Goal: Transaction & Acquisition: Purchase product/service

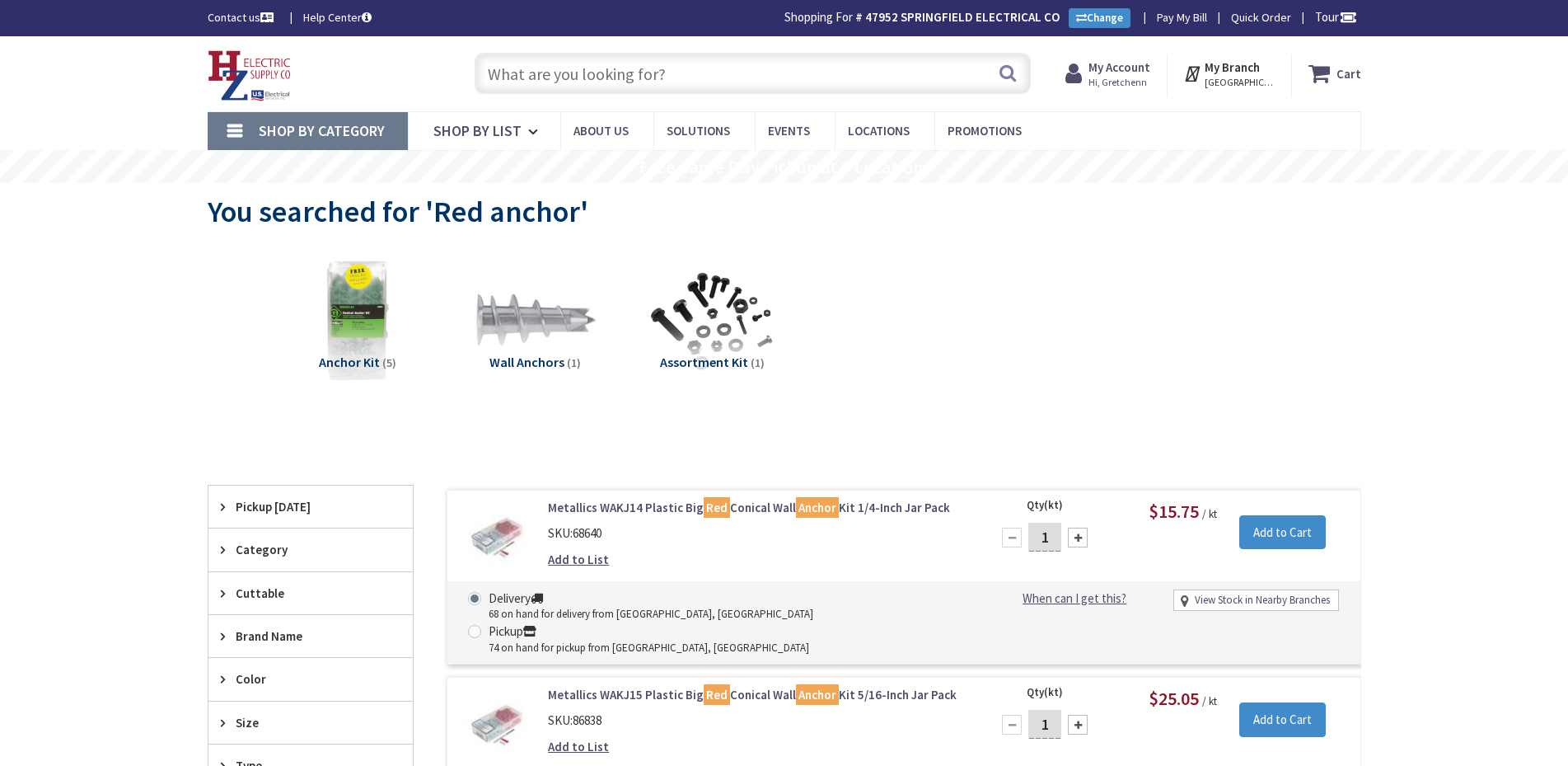
click at [730, 82] on input "text" at bounding box center [752, 73] width 556 height 41
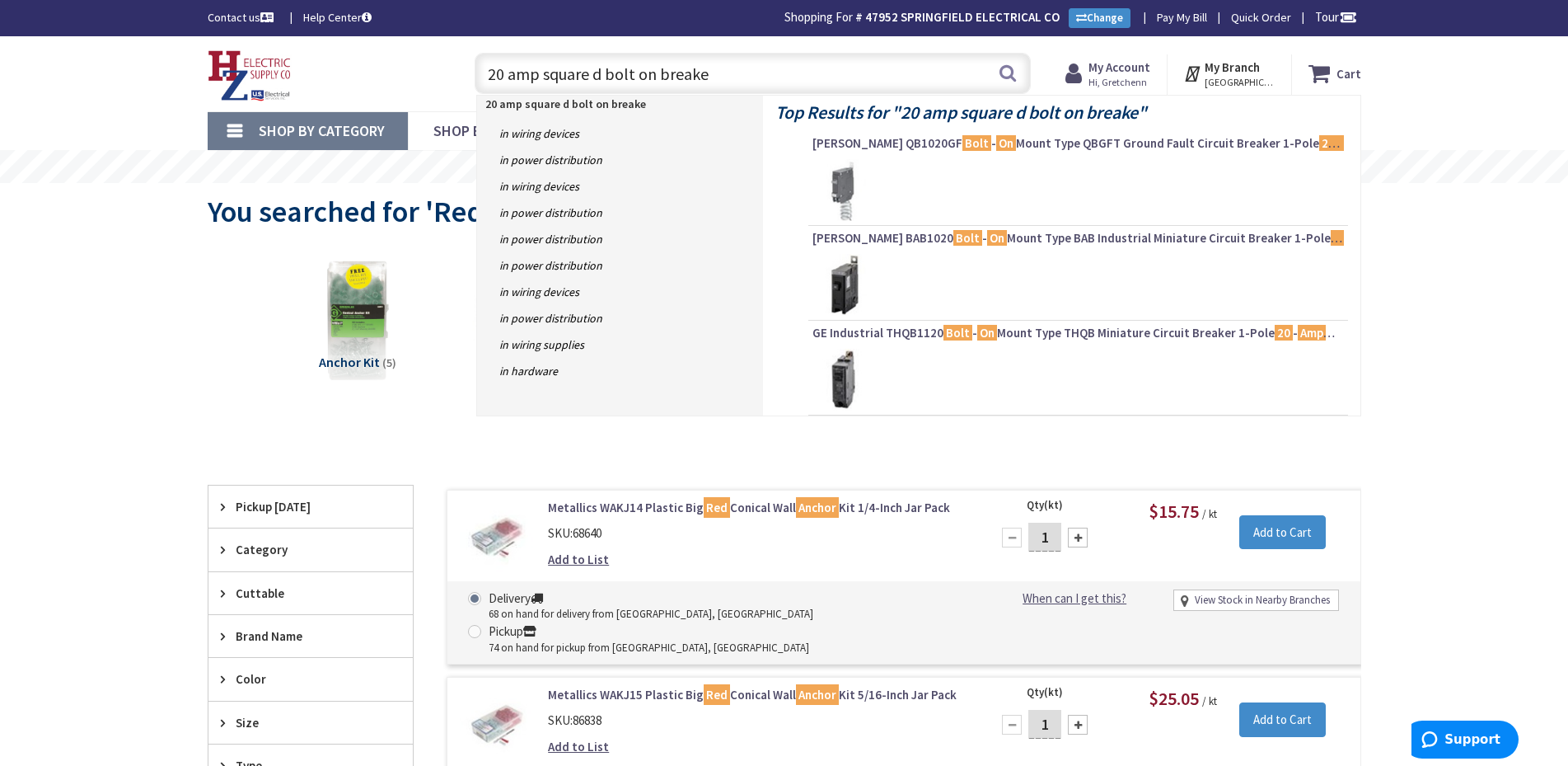
type input "20 amp square d bolt on breaker"
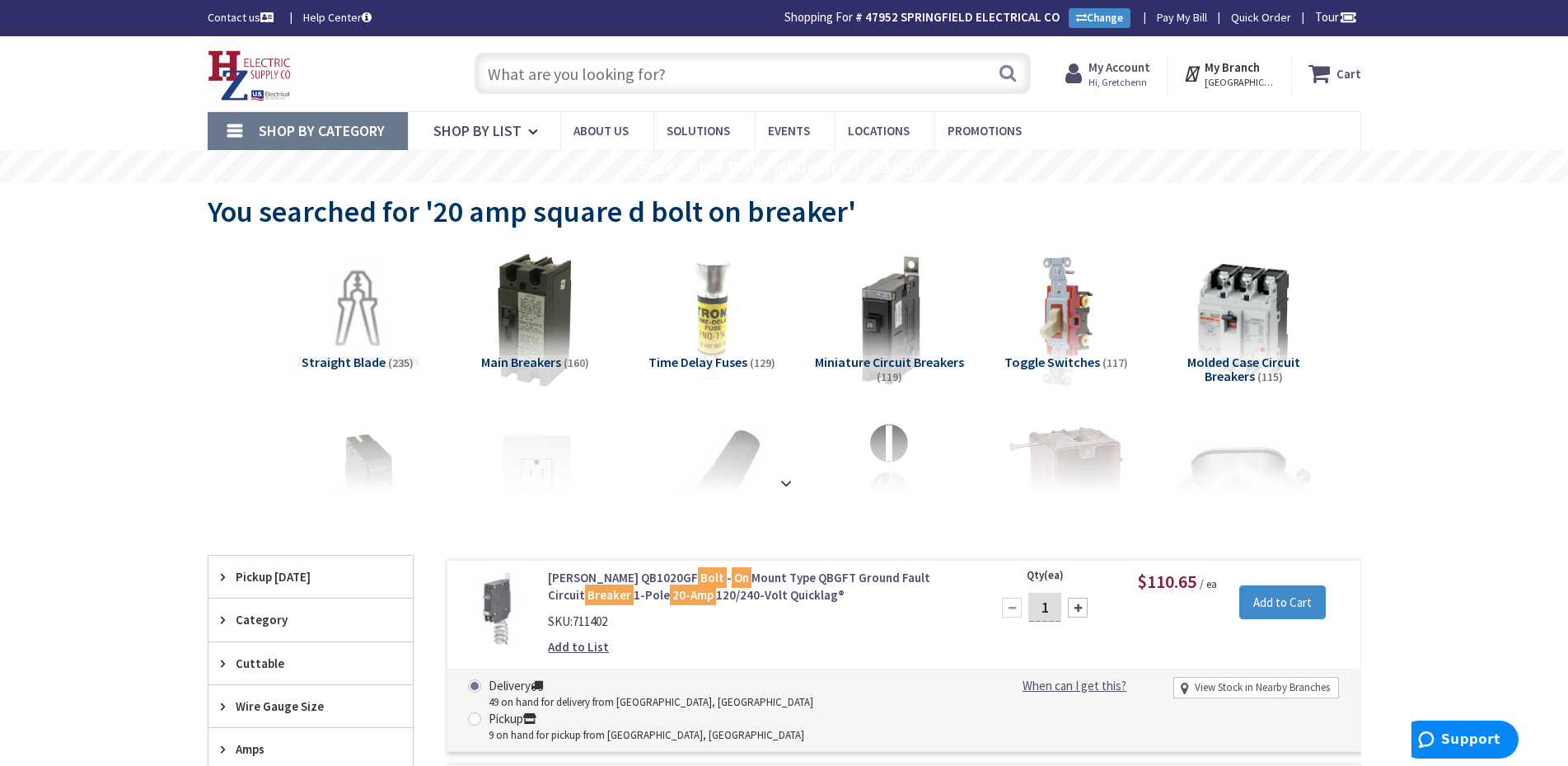
click at [728, 72] on input "text" at bounding box center [752, 73] width 556 height 41
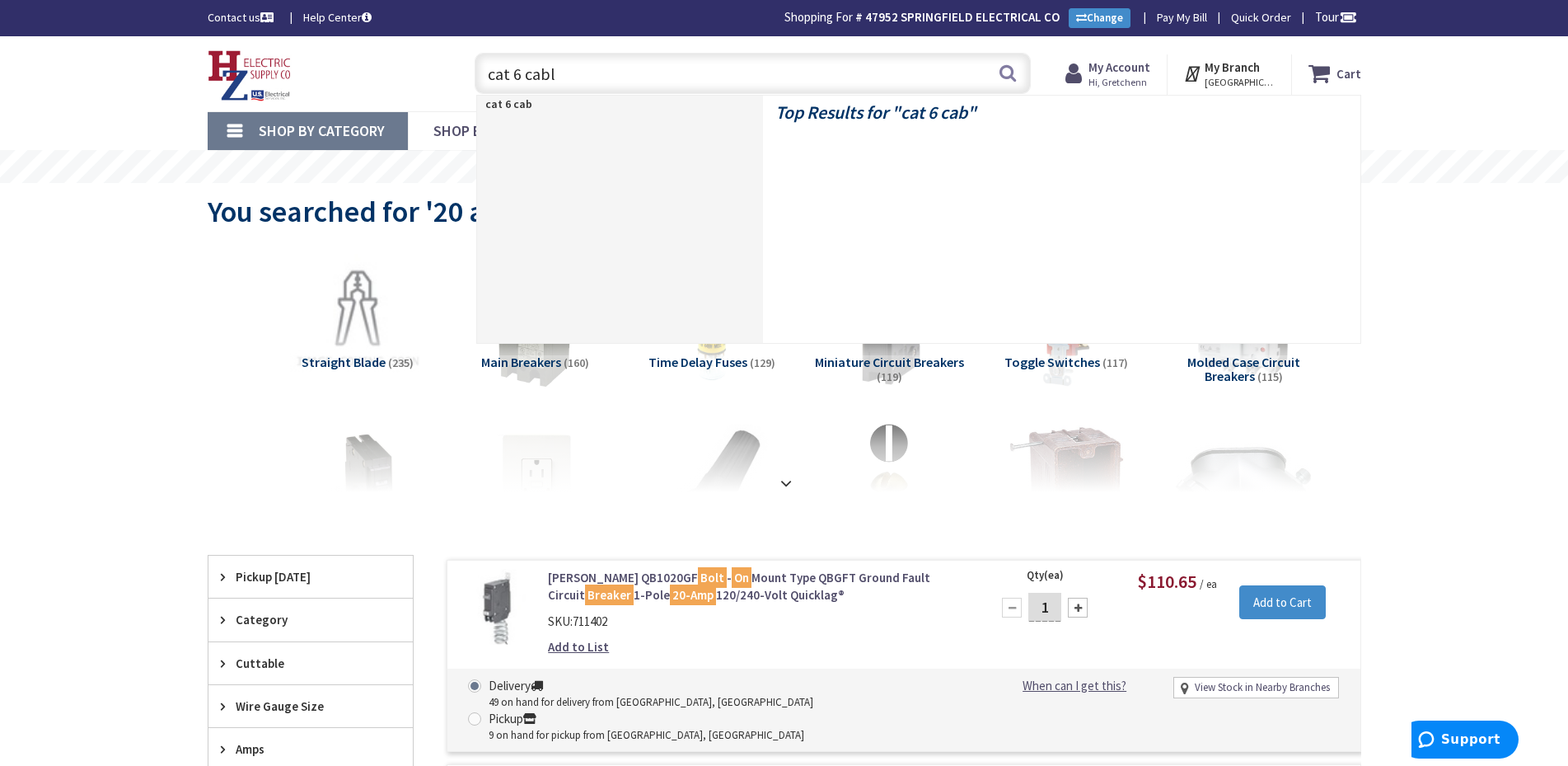
type input "cat 6 cable"
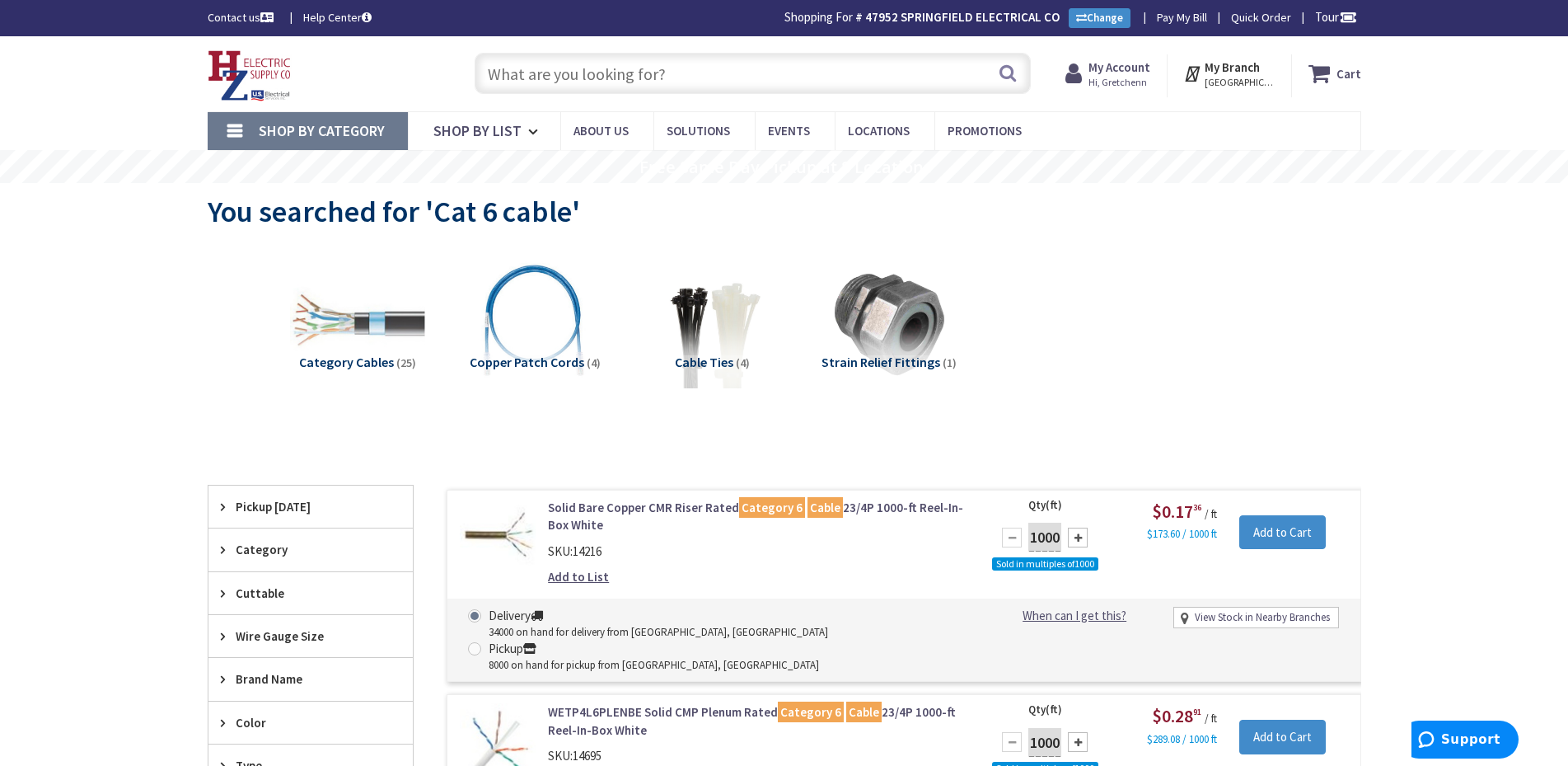
click at [745, 79] on input "text" at bounding box center [752, 73] width 556 height 41
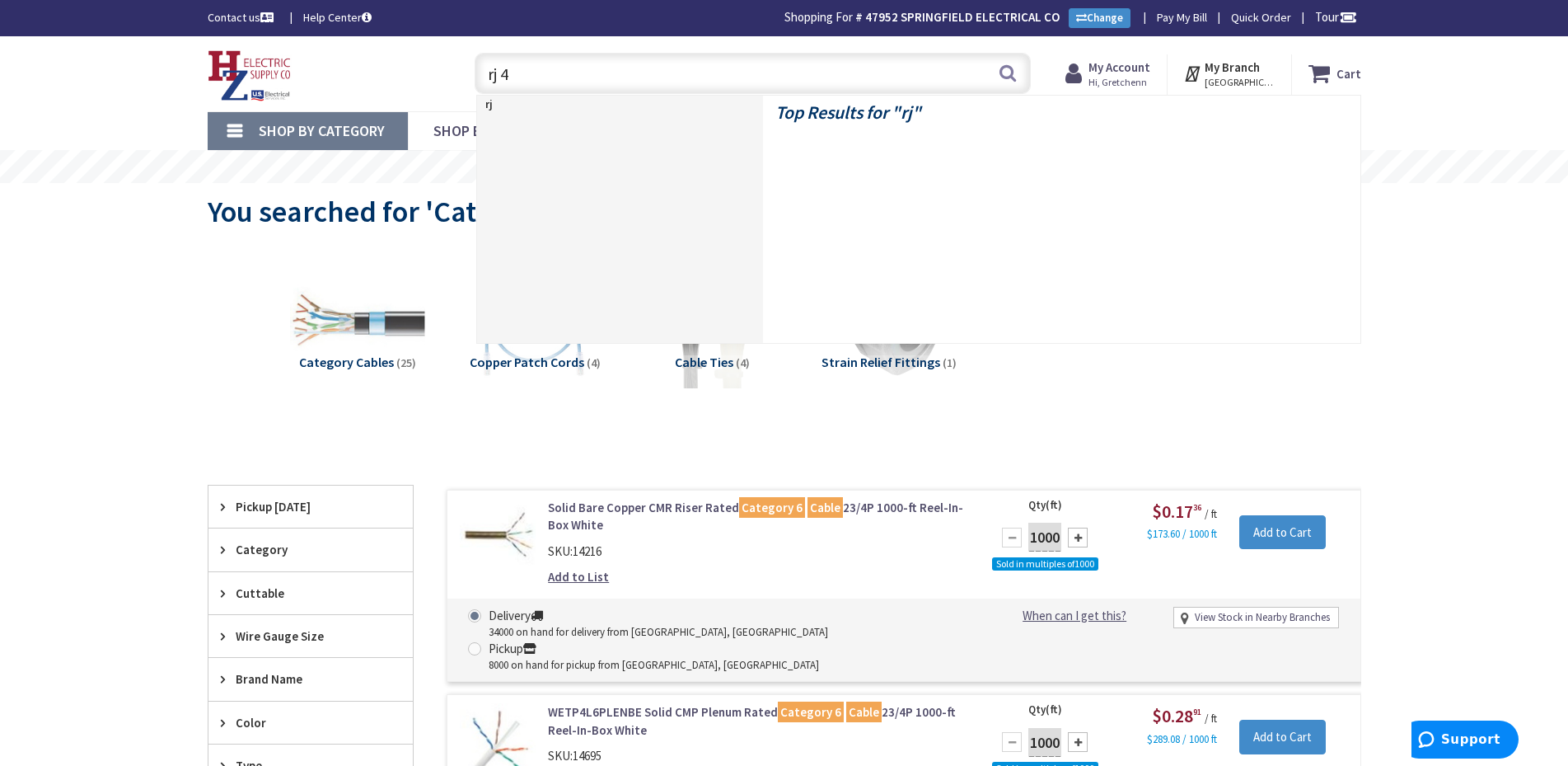
type input "rj 45"
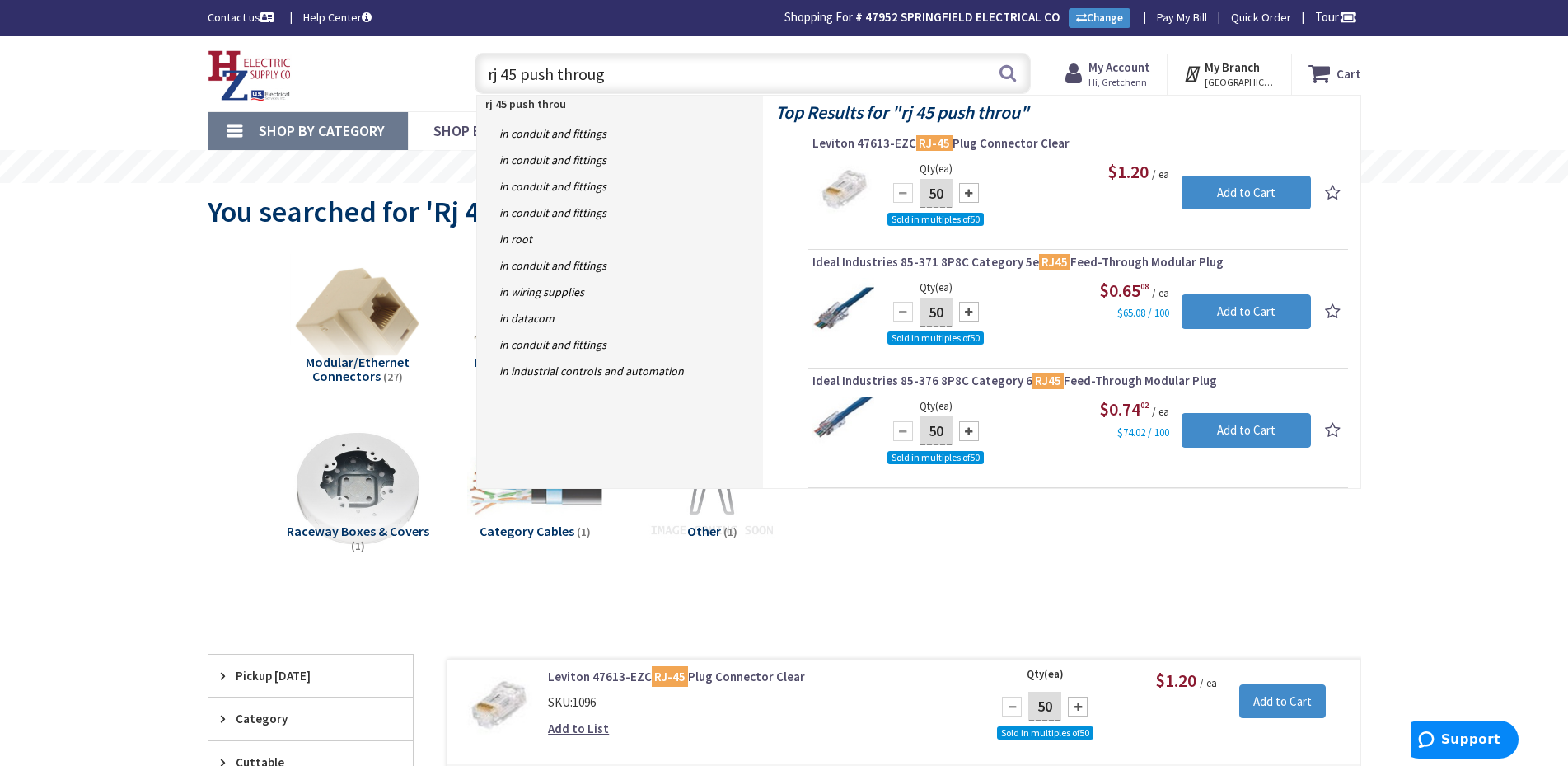
type input "rj 45 push through"
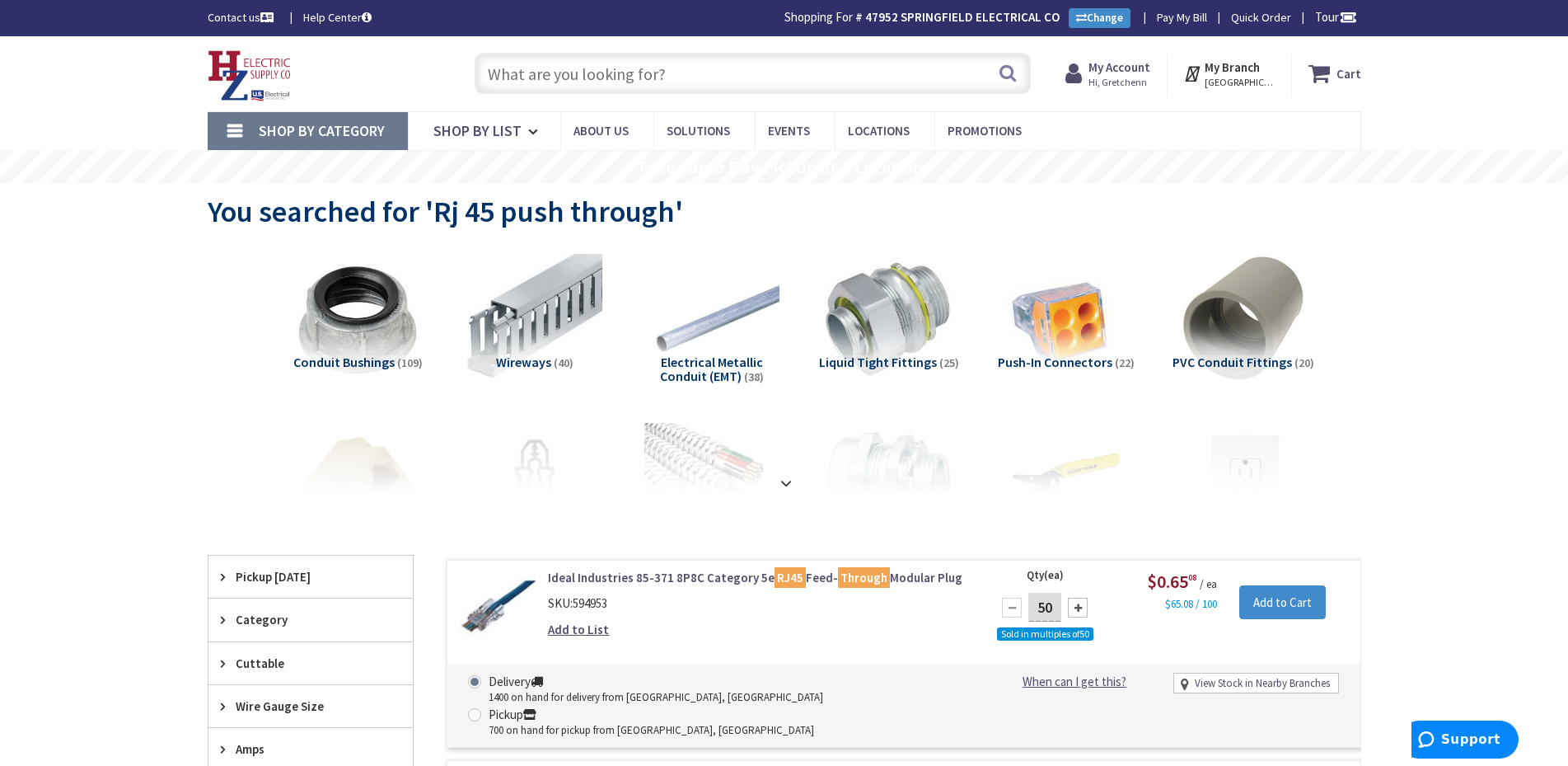
click at [757, 76] on input "text" at bounding box center [752, 73] width 556 height 41
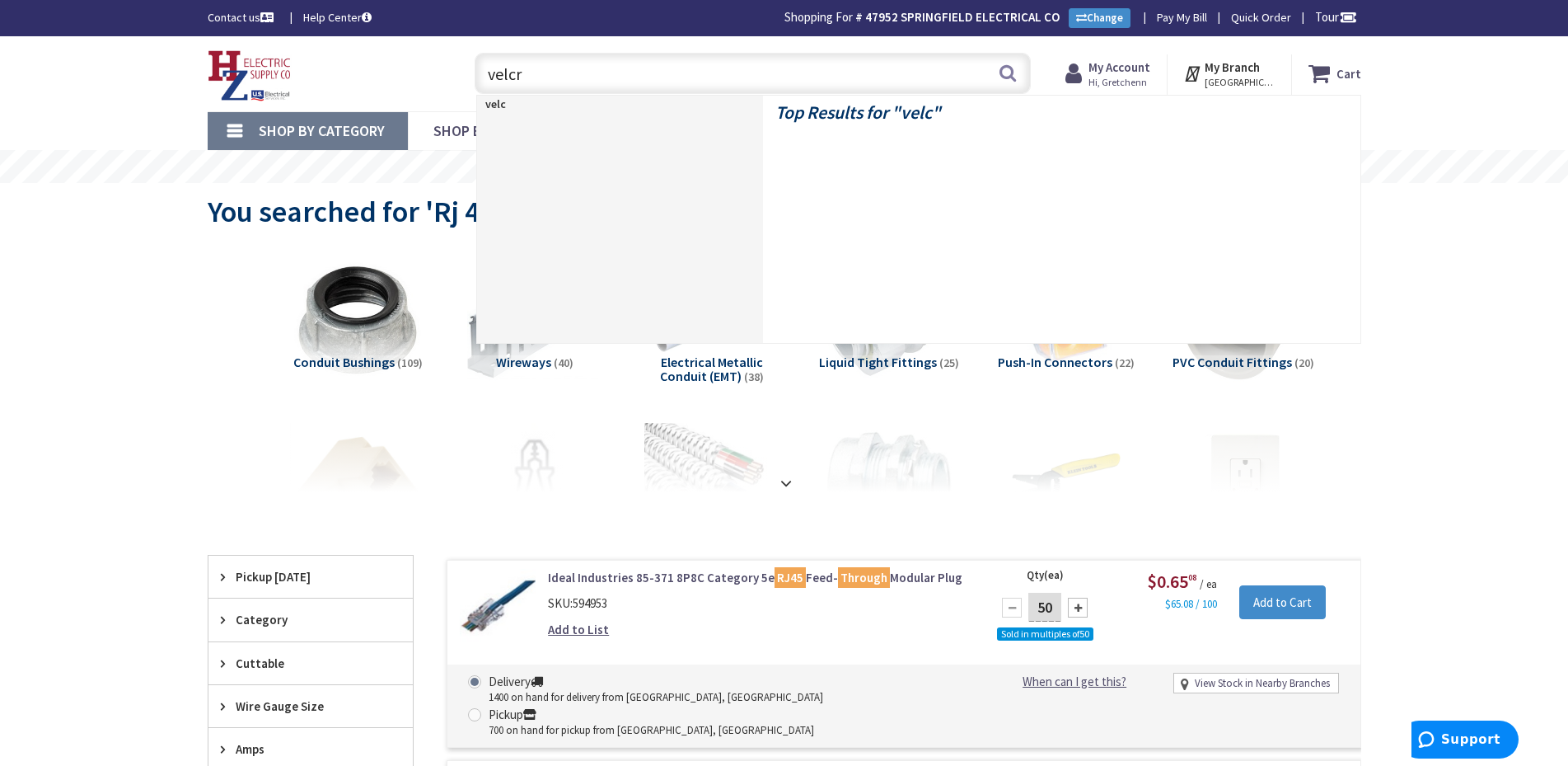
type input "velcro"
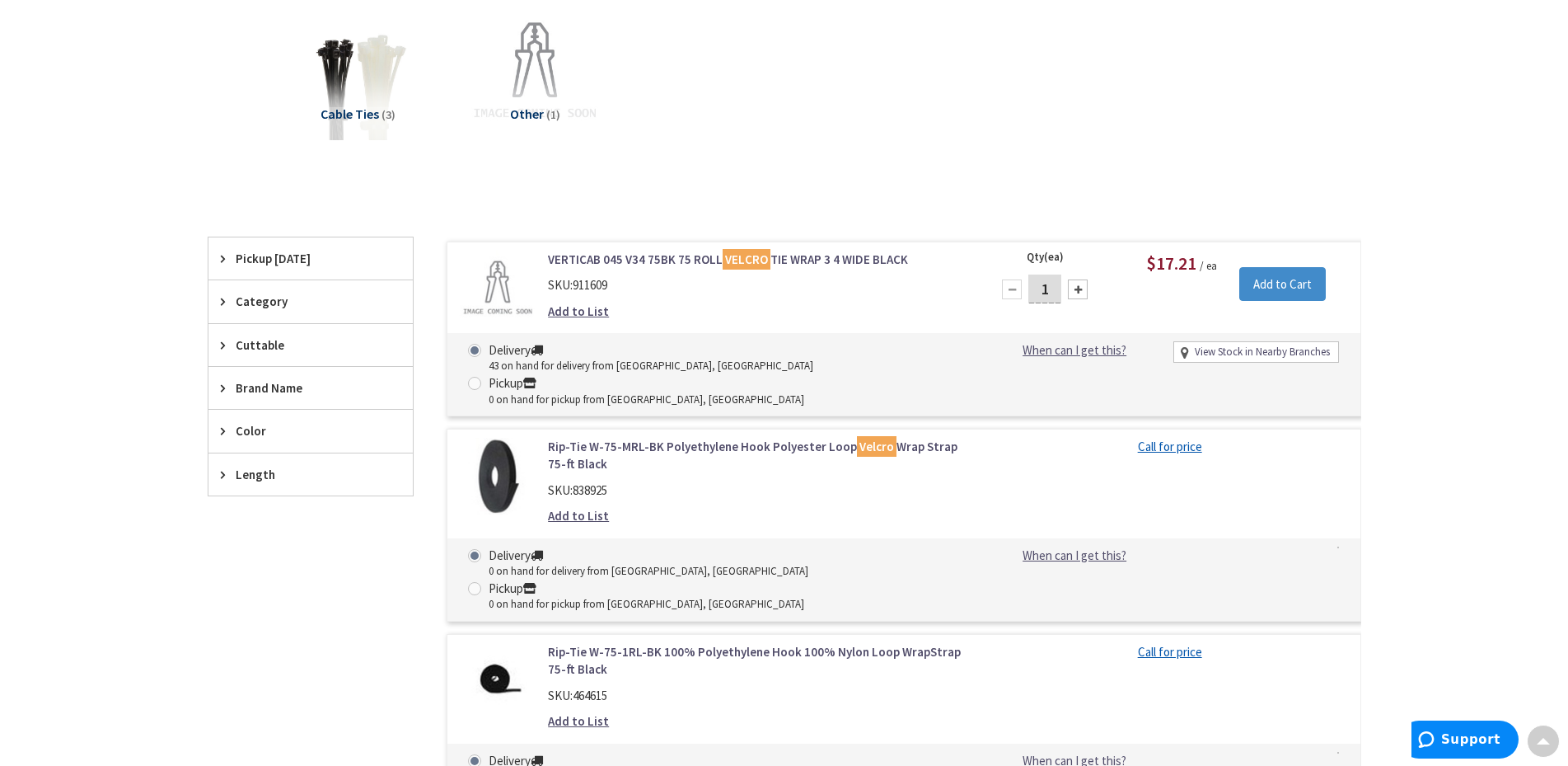
scroll to position [164, 0]
